Goal: Find specific page/section: Find specific page/section

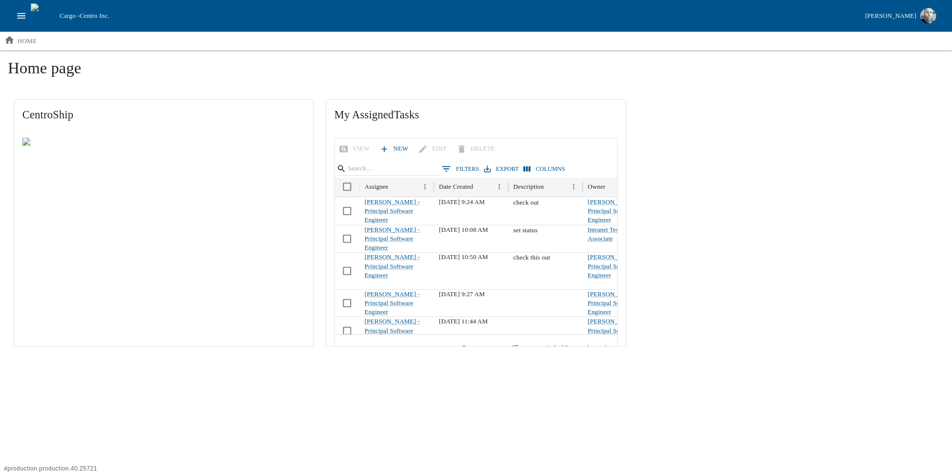
click at [14, 18] on button "open drawer" at bounding box center [21, 15] width 19 height 19
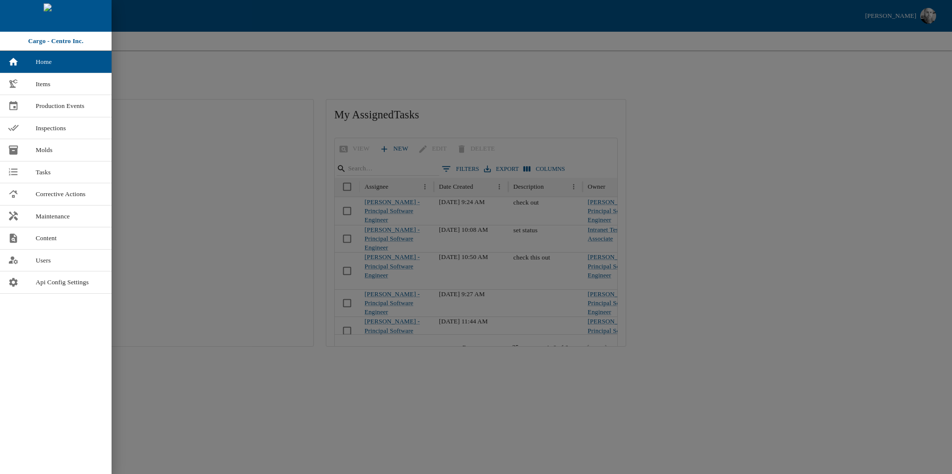
drag, startPoint x: 6, startPoint y: 6, endPoint x: 170, endPoint y: 105, distance: 191.7
click at [170, 105] on div "Cargo - Centro Inc. Home Items Production Events Inspections Molds Tasks Correc…" at bounding box center [476, 237] width 952 height 474
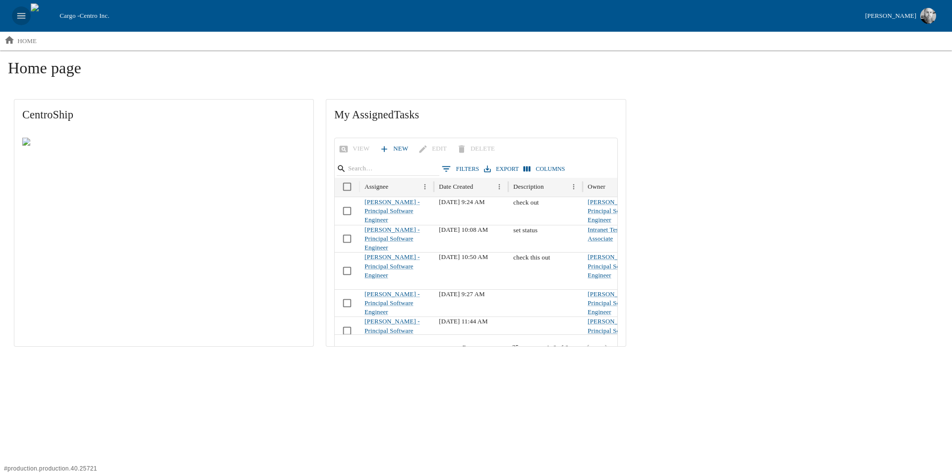
click at [23, 21] on icon "open drawer" at bounding box center [21, 15] width 11 height 11
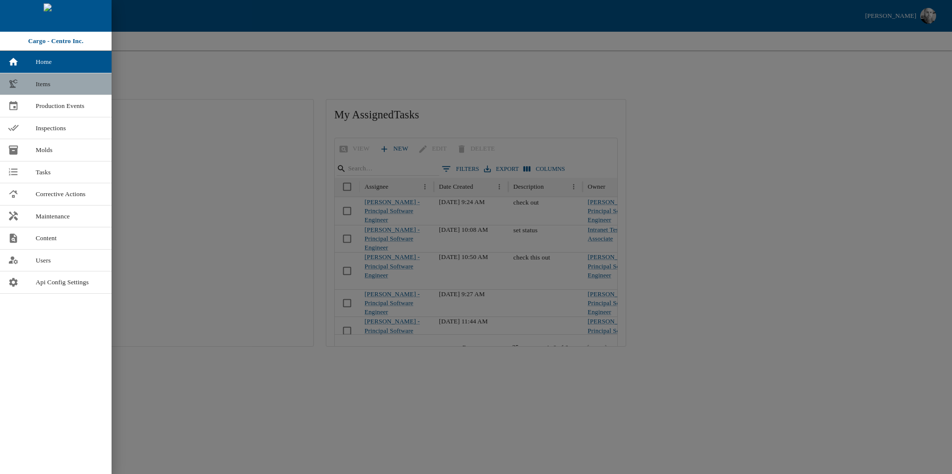
click at [44, 82] on span "Items" at bounding box center [70, 84] width 68 height 10
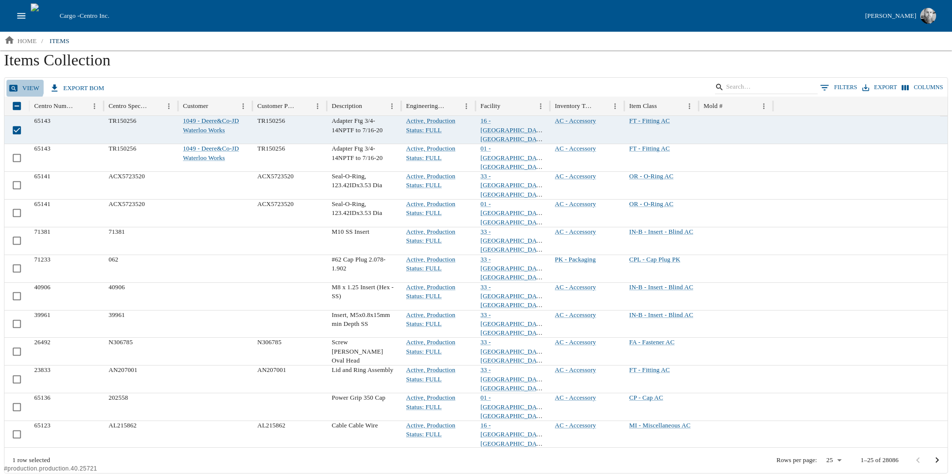
click at [18, 86] on icon at bounding box center [13, 88] width 10 height 10
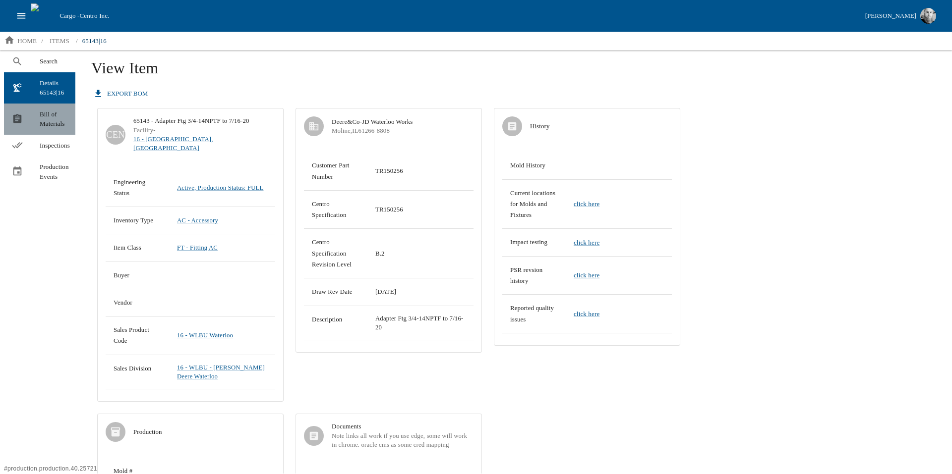
click at [53, 116] on span "Bill of Materials" at bounding box center [54, 119] width 28 height 19
